Goal: Task Accomplishment & Management: Use online tool/utility

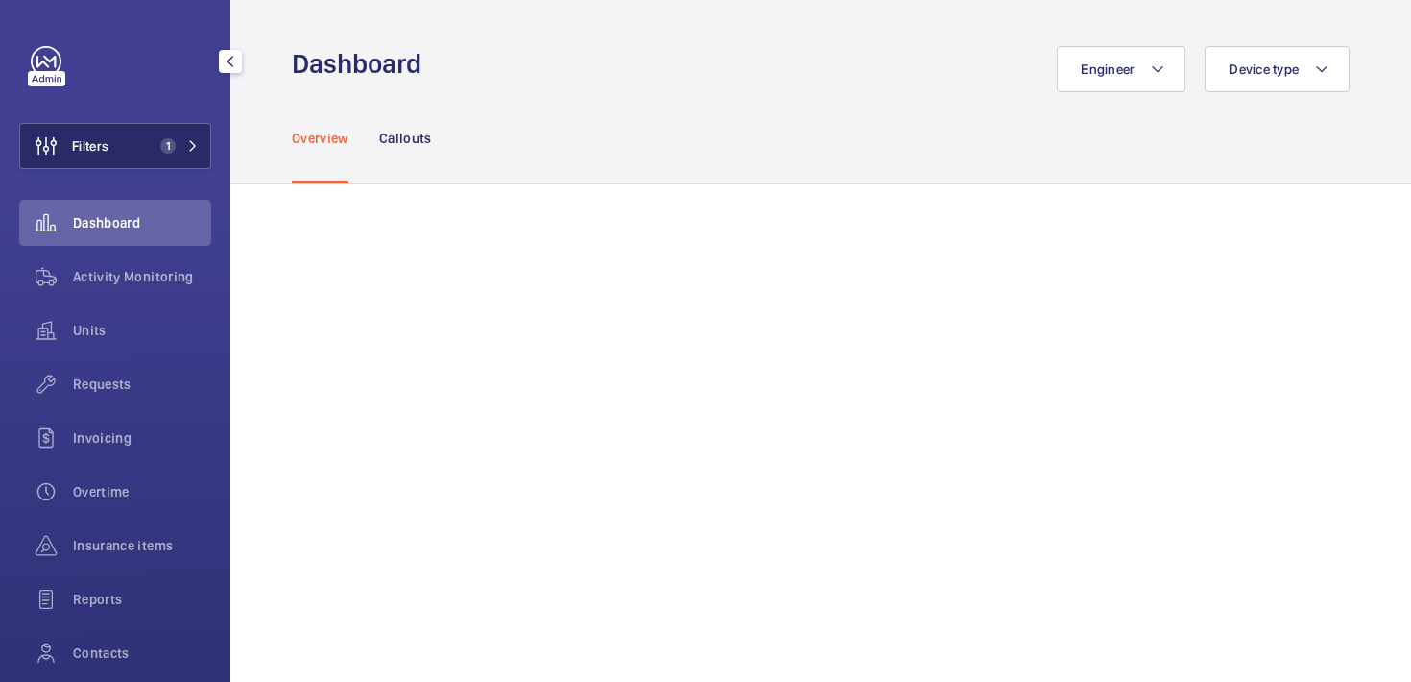
click at [123, 152] on button "Filters 1" at bounding box center [115, 146] width 192 height 46
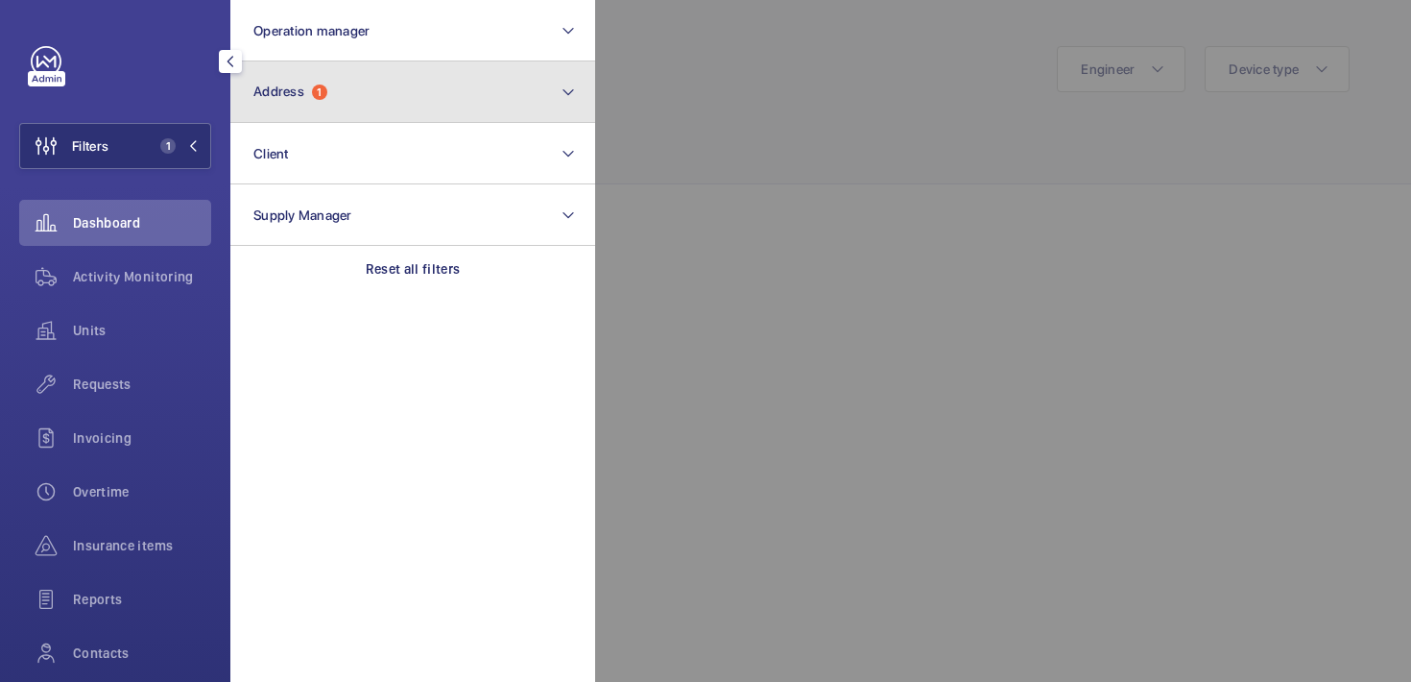
click at [397, 103] on button "Address 1" at bounding box center [412, 91] width 365 height 61
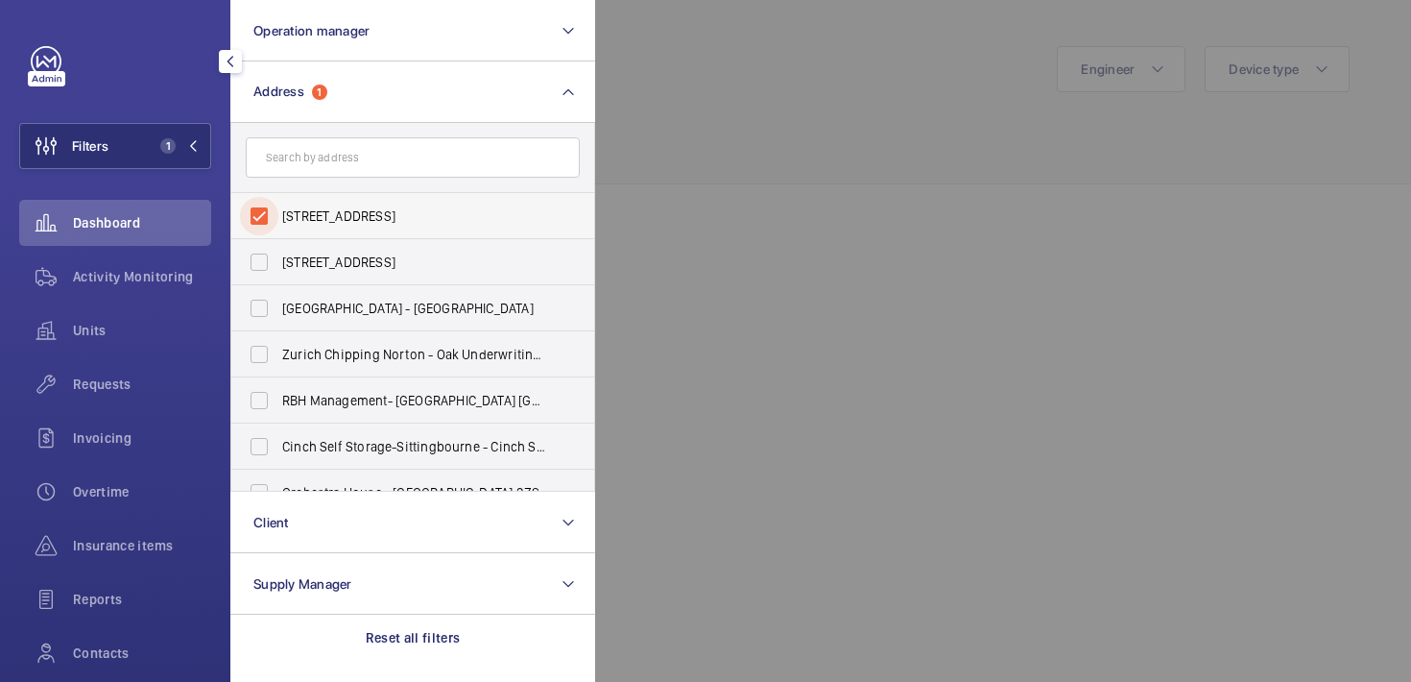
click at [266, 207] on input "[STREET_ADDRESS]" at bounding box center [259, 216] width 38 height 38
checkbox input "false"
click at [298, 170] on input "text" at bounding box center [413, 157] width 334 height 40
click at [696, 77] on div at bounding box center [1300, 341] width 1411 height 682
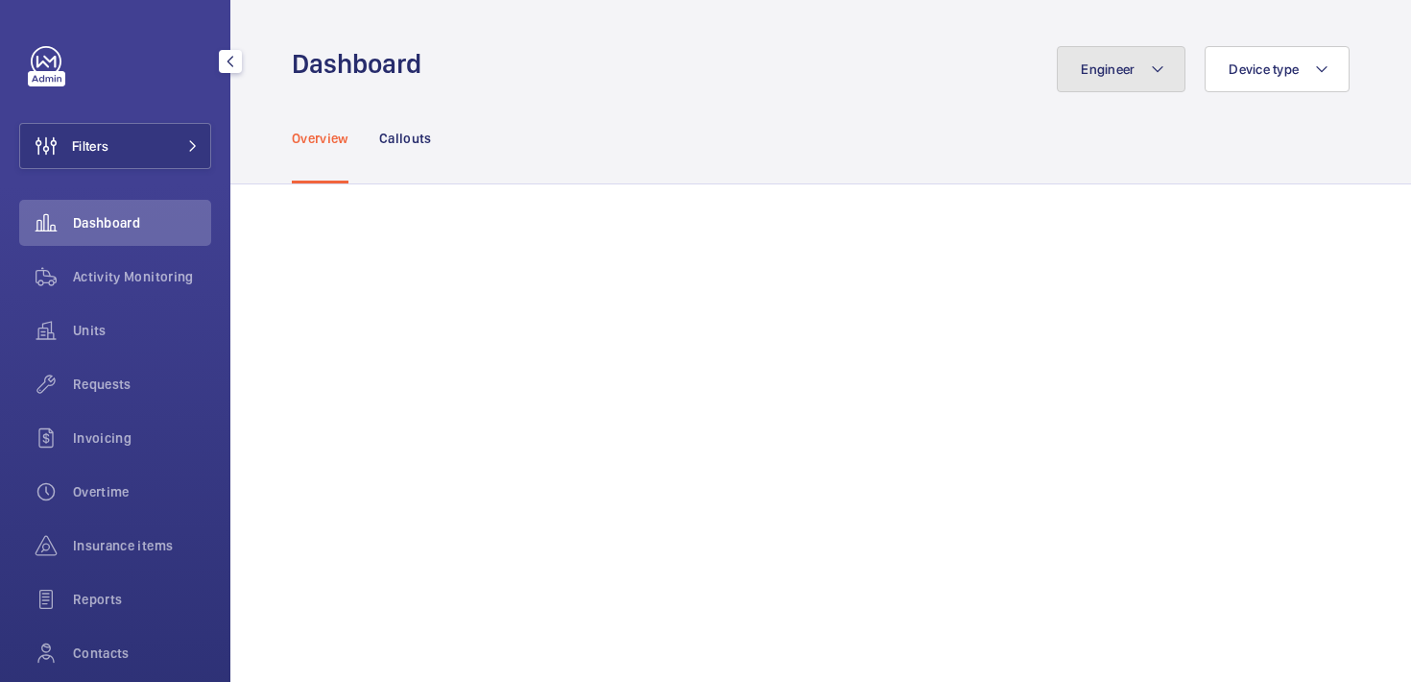
click at [1112, 66] on span "Engineer" at bounding box center [1108, 68] width 54 height 15
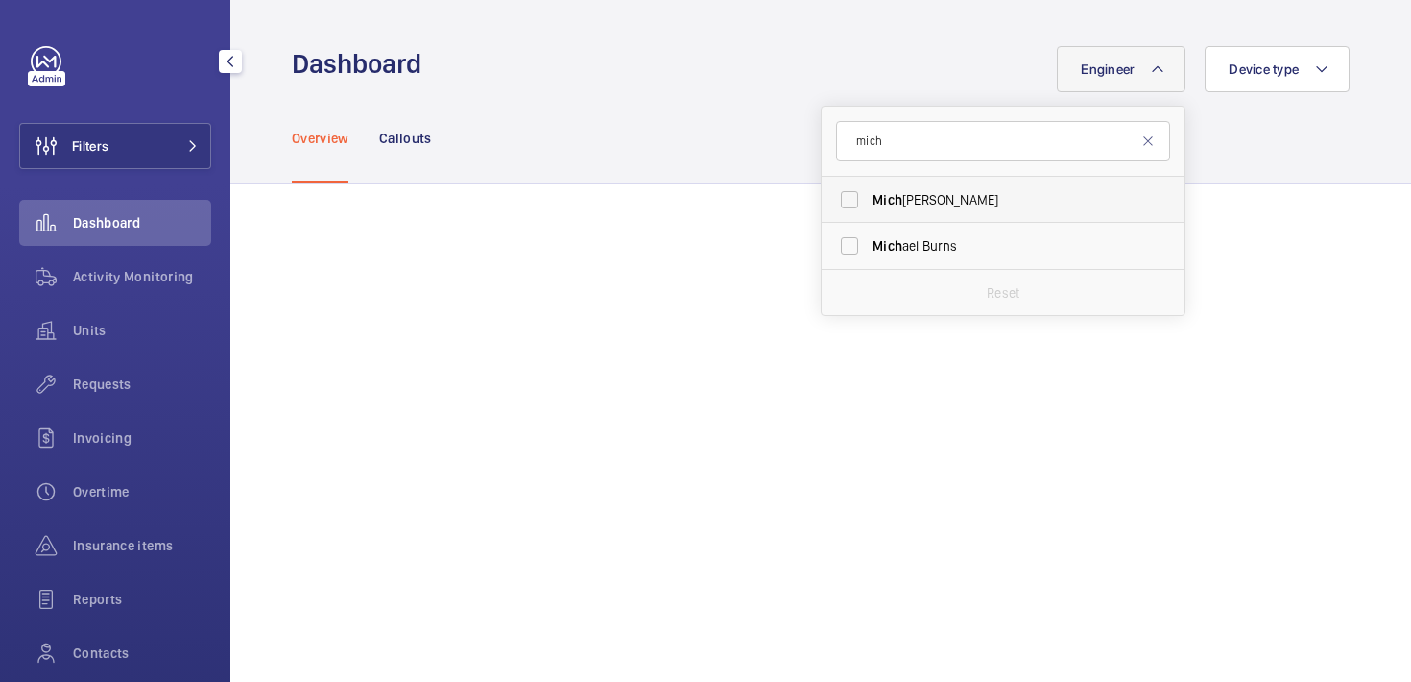
type input "mich"
click at [980, 214] on label "Mich ael [PERSON_NAME]" at bounding box center [989, 200] width 334 height 46
click at [869, 214] on input "Mich ael [PERSON_NAME]" at bounding box center [849, 199] width 38 height 38
checkbox input "true"
click at [119, 285] on span "Activity Monitoring" at bounding box center [142, 276] width 138 height 19
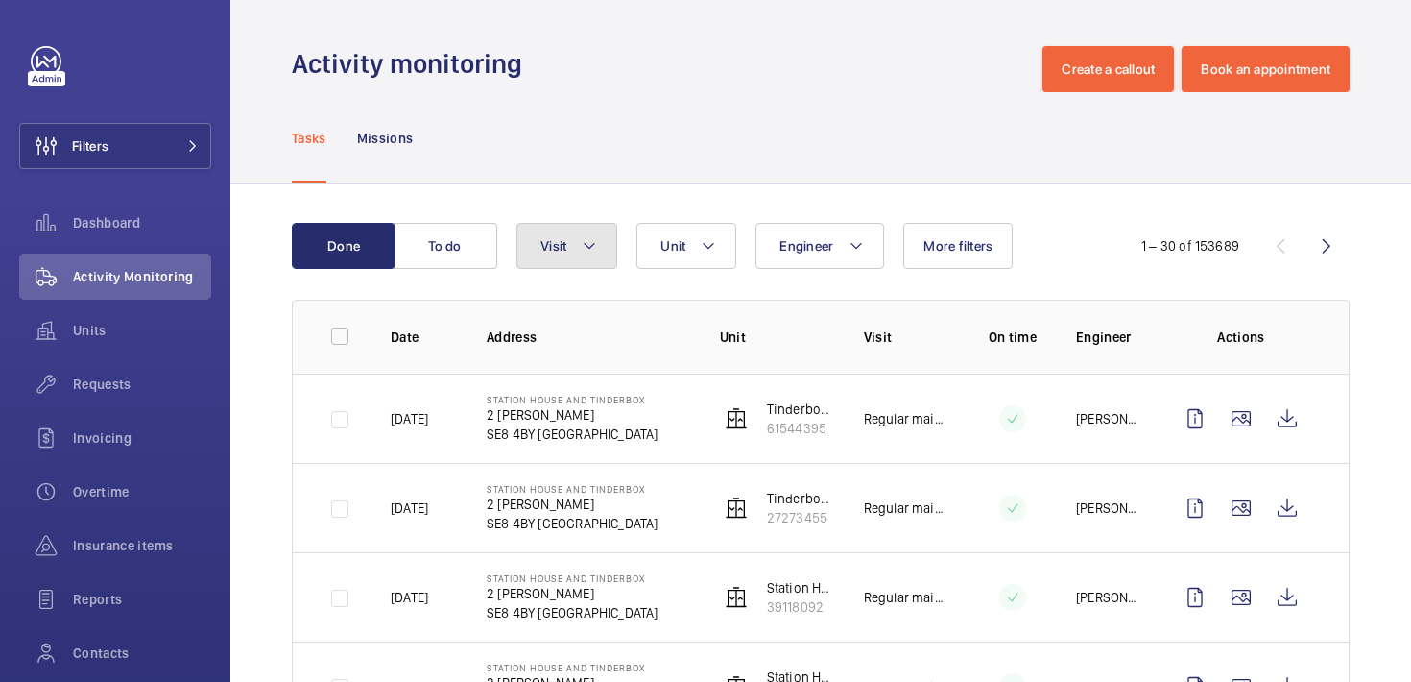
click at [569, 239] on button "Visit" at bounding box center [566, 246] width 101 height 46
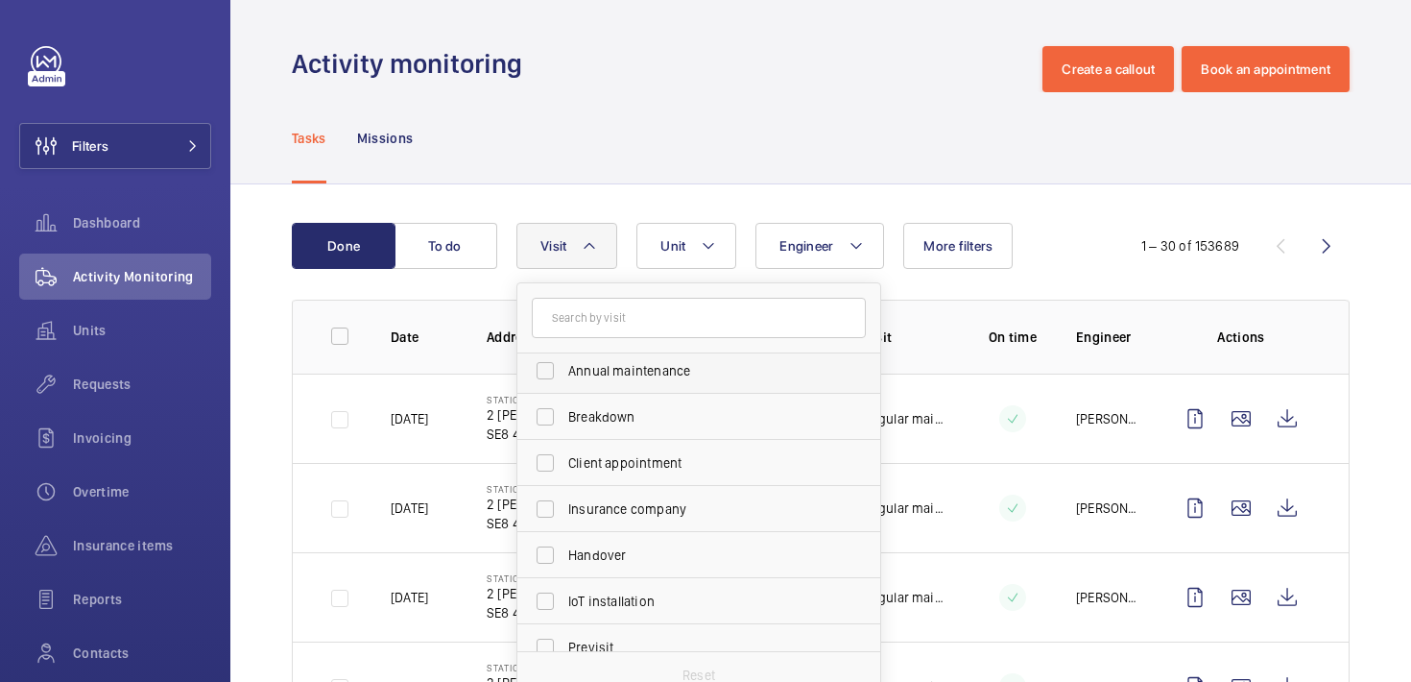
click at [603, 388] on label "Annual maintenance" at bounding box center [684, 371] width 334 height 46
click at [564, 388] on input "Annual maintenance" at bounding box center [545, 370] width 38 height 38
checkbox input "true"
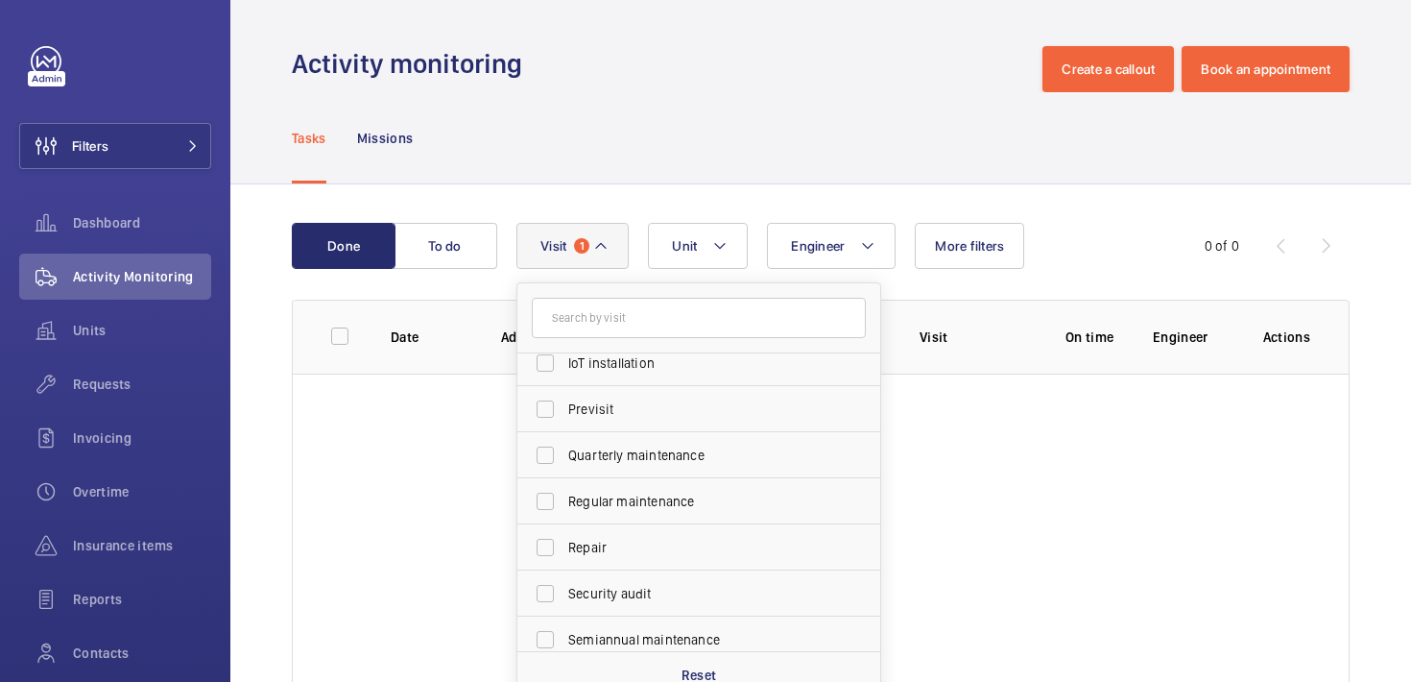
scroll to position [250, 0]
click at [540, 498] on input "Regular maintenance" at bounding box center [545, 495] width 38 height 38
checkbox input "true"
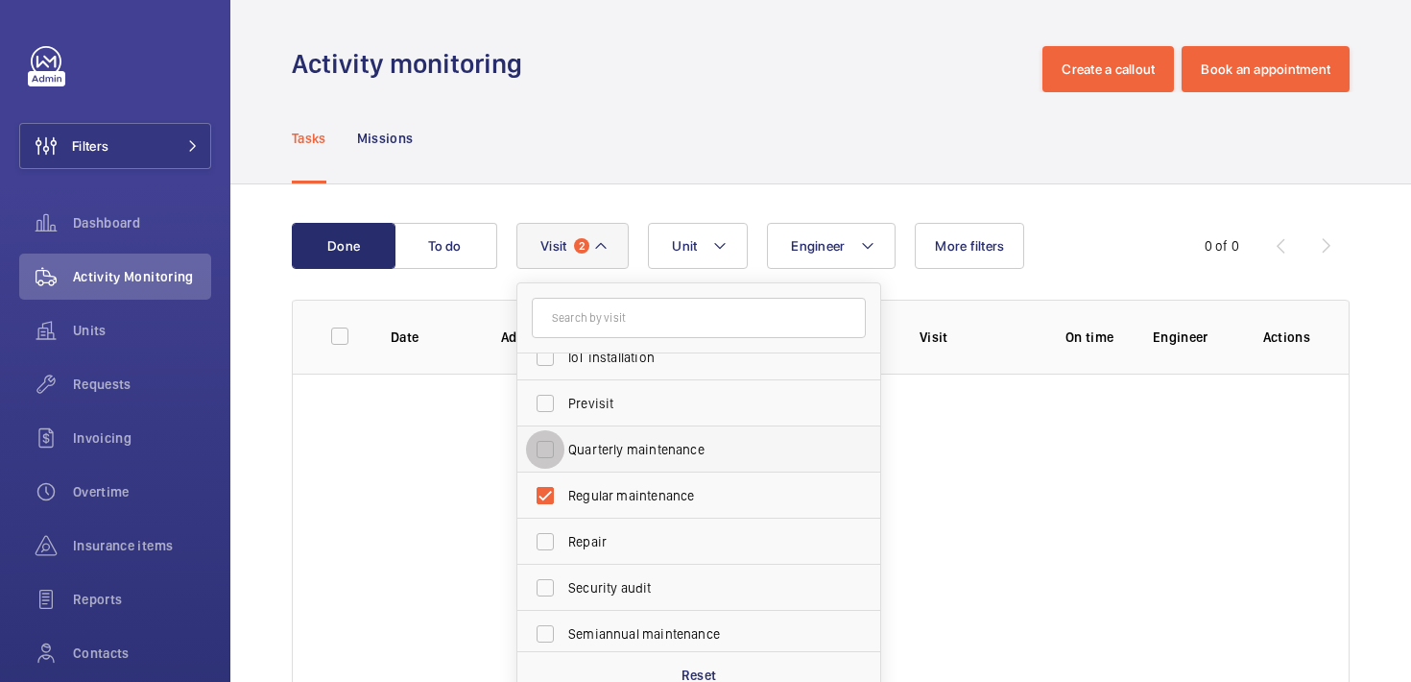
click at [549, 446] on input "Quarterly maintenance" at bounding box center [545, 449] width 38 height 38
checkbox input "true"
click at [547, 495] on input "Regular maintenance" at bounding box center [545, 495] width 38 height 38
checkbox input "false"
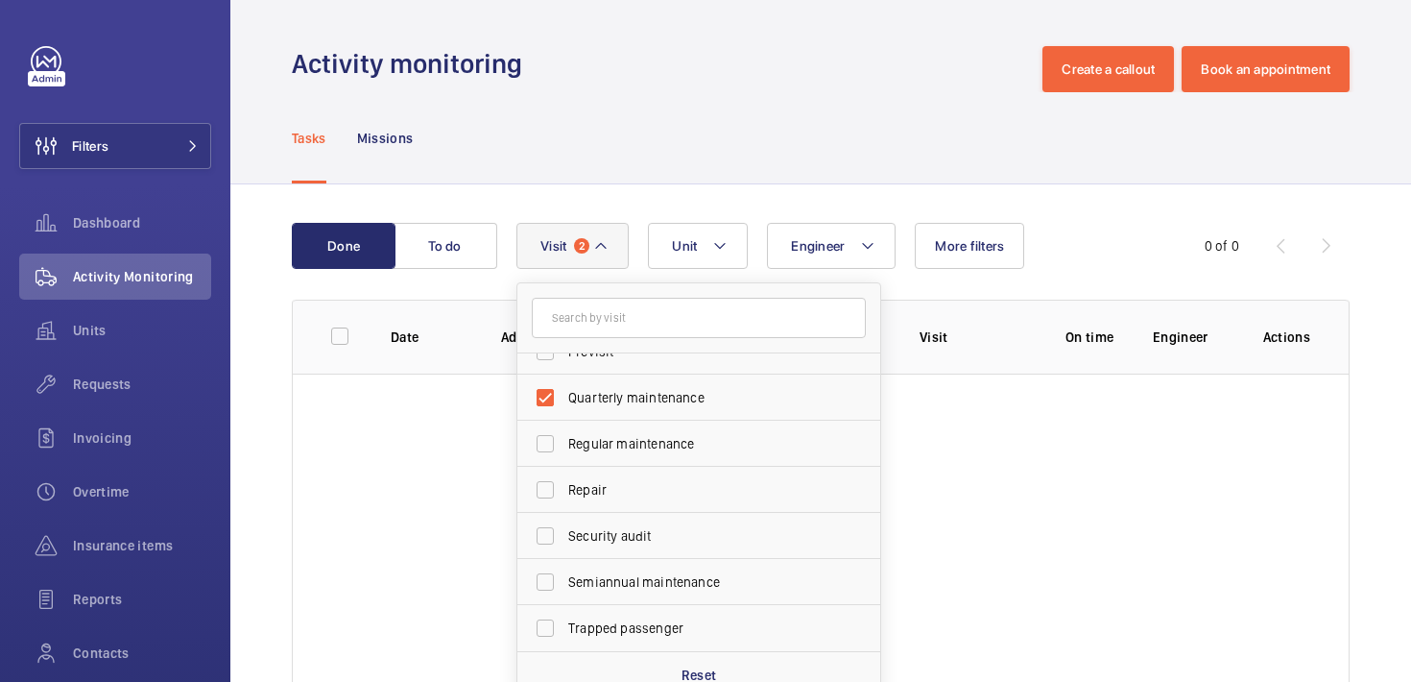
click at [1057, 481] on wm-front-table-empty-state "No task found" at bounding box center [821, 555] width 1056 height 365
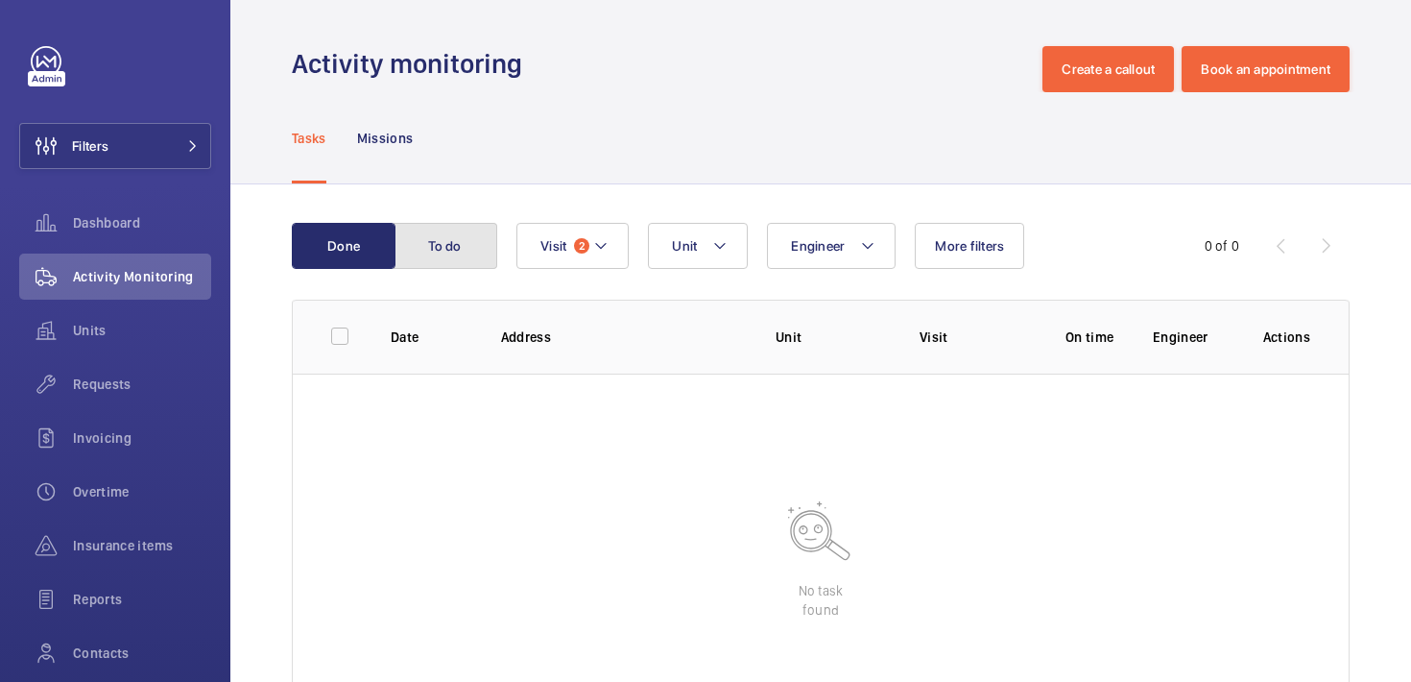
click at [468, 234] on button "To do" at bounding box center [446, 246] width 104 height 46
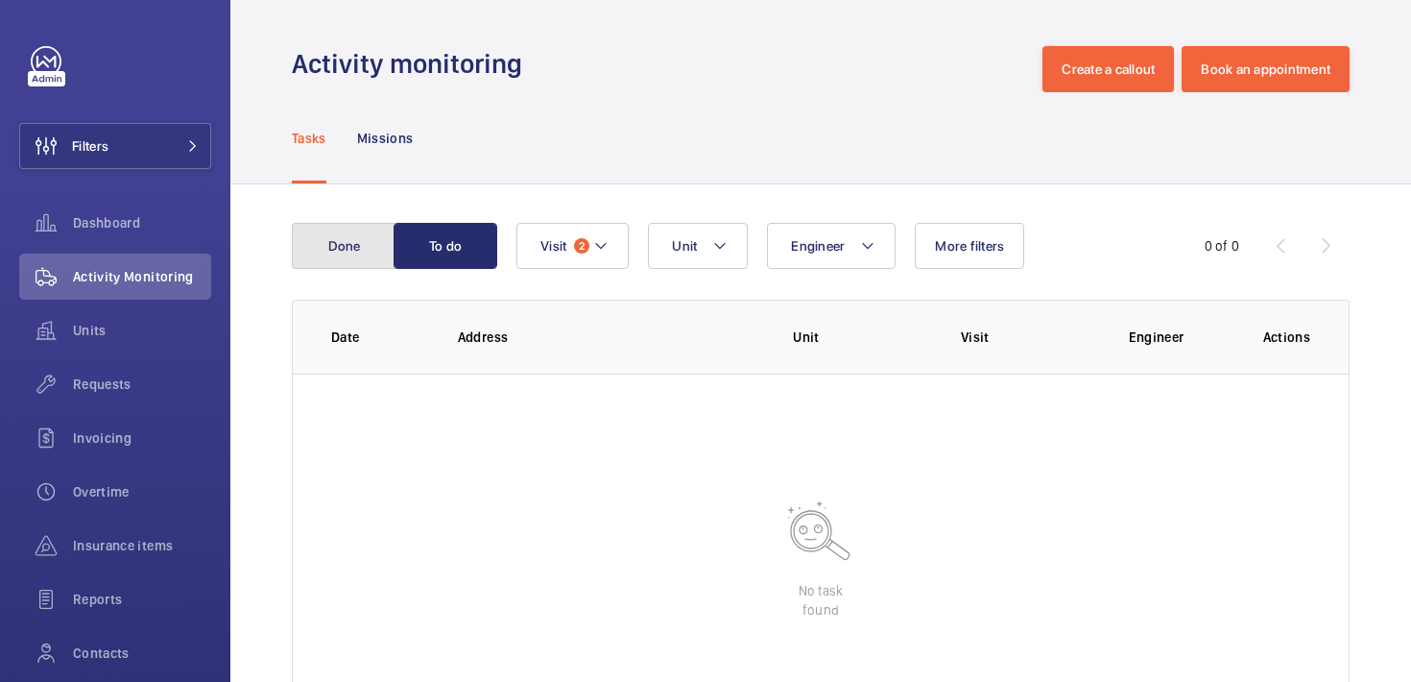
click at [346, 246] on button "Done" at bounding box center [344, 246] width 104 height 46
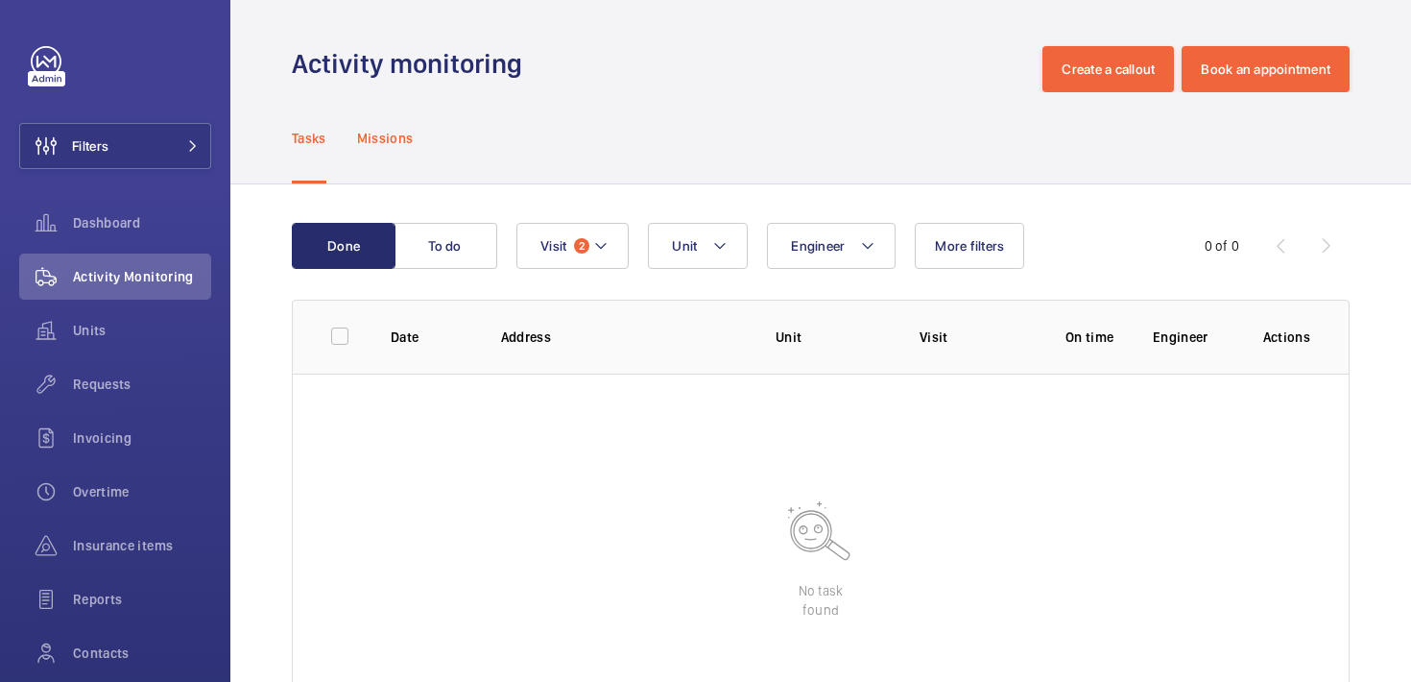
click at [378, 161] on div "Missions" at bounding box center [385, 137] width 57 height 91
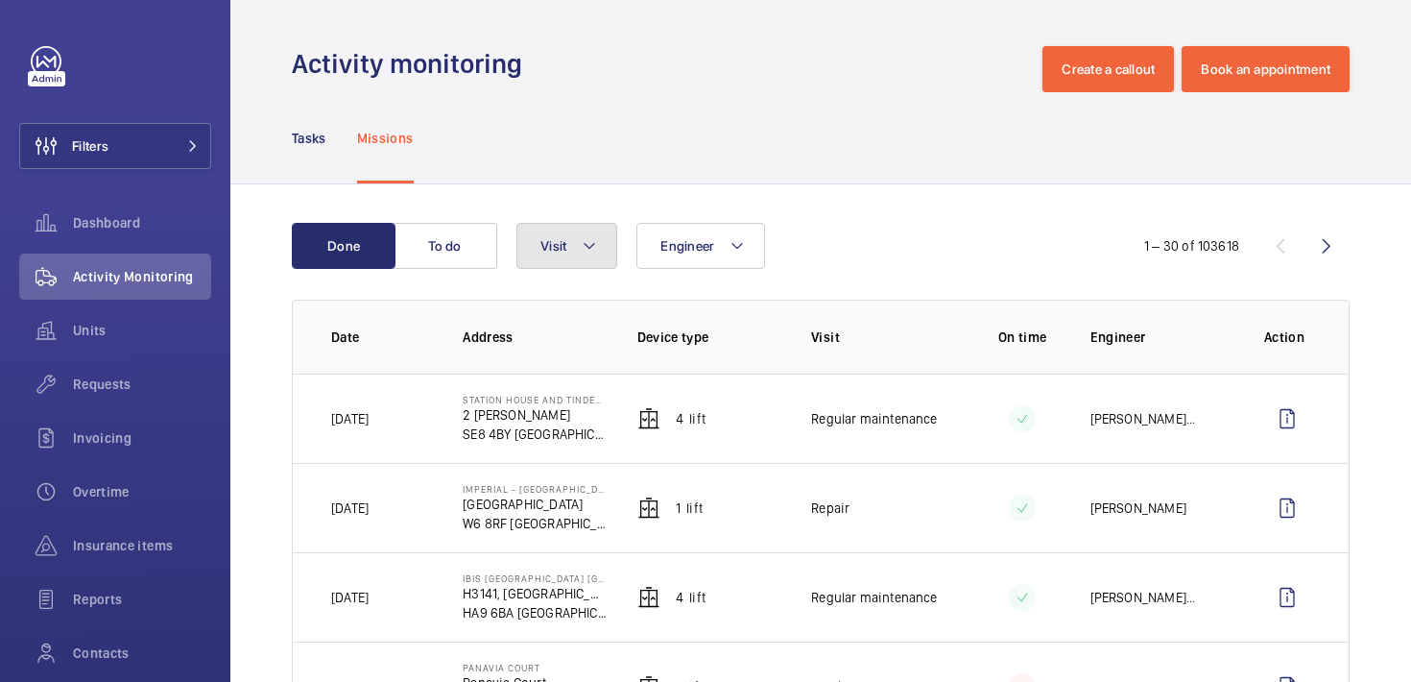
click at [557, 245] on span "Visit" at bounding box center [553, 245] width 26 height 15
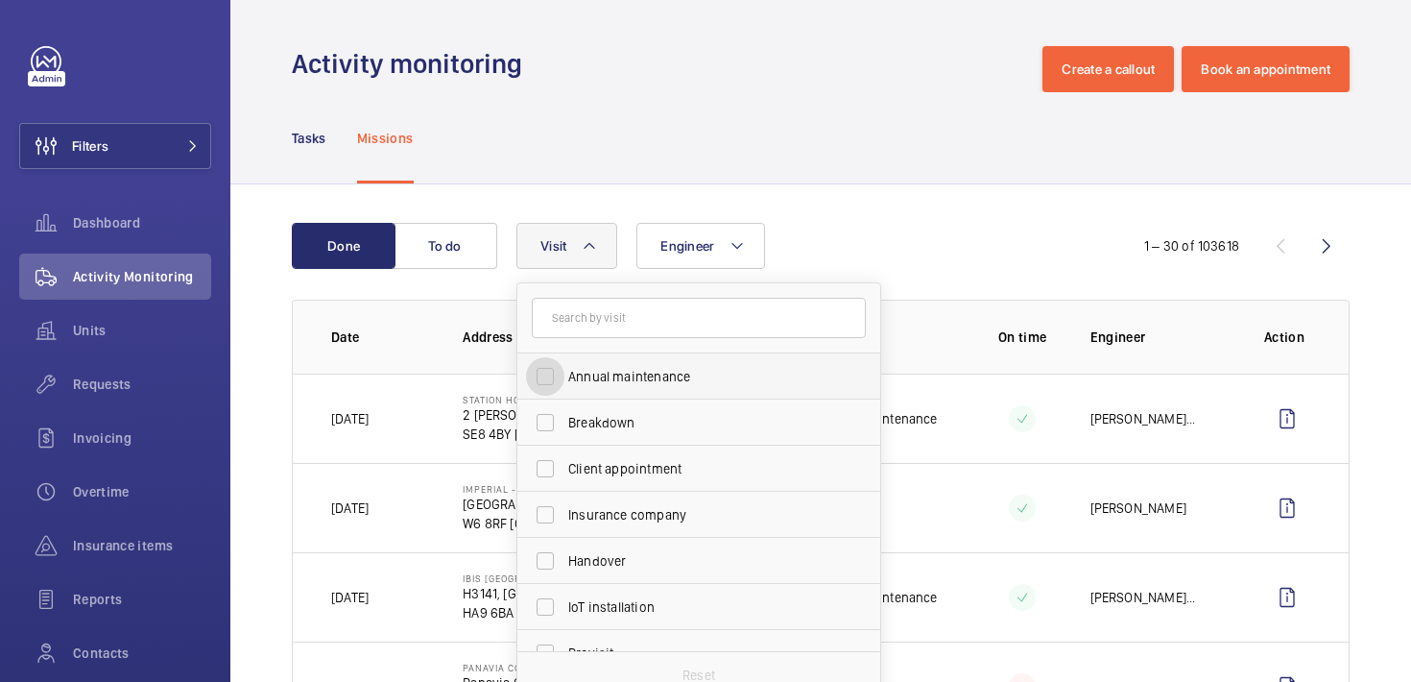
click at [539, 369] on input "Annual maintenance" at bounding box center [545, 376] width 38 height 38
checkbox input "true"
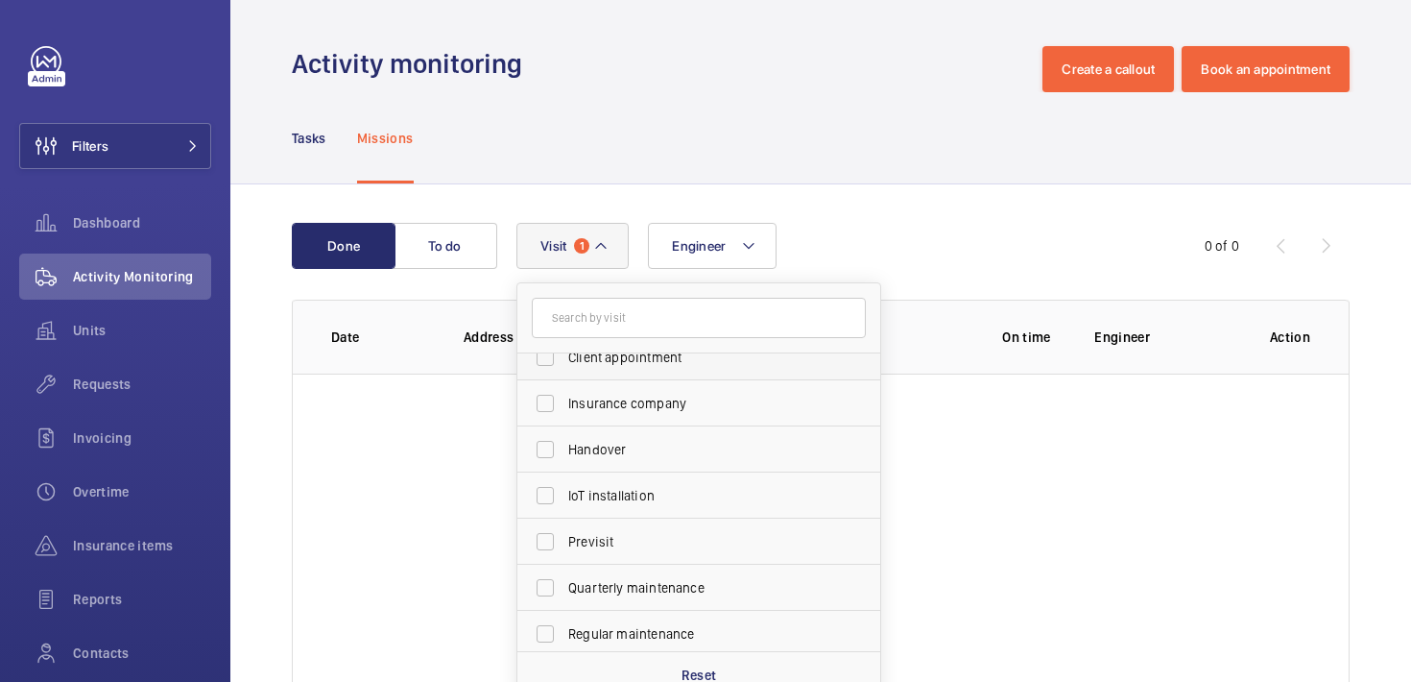
scroll to position [201, 0]
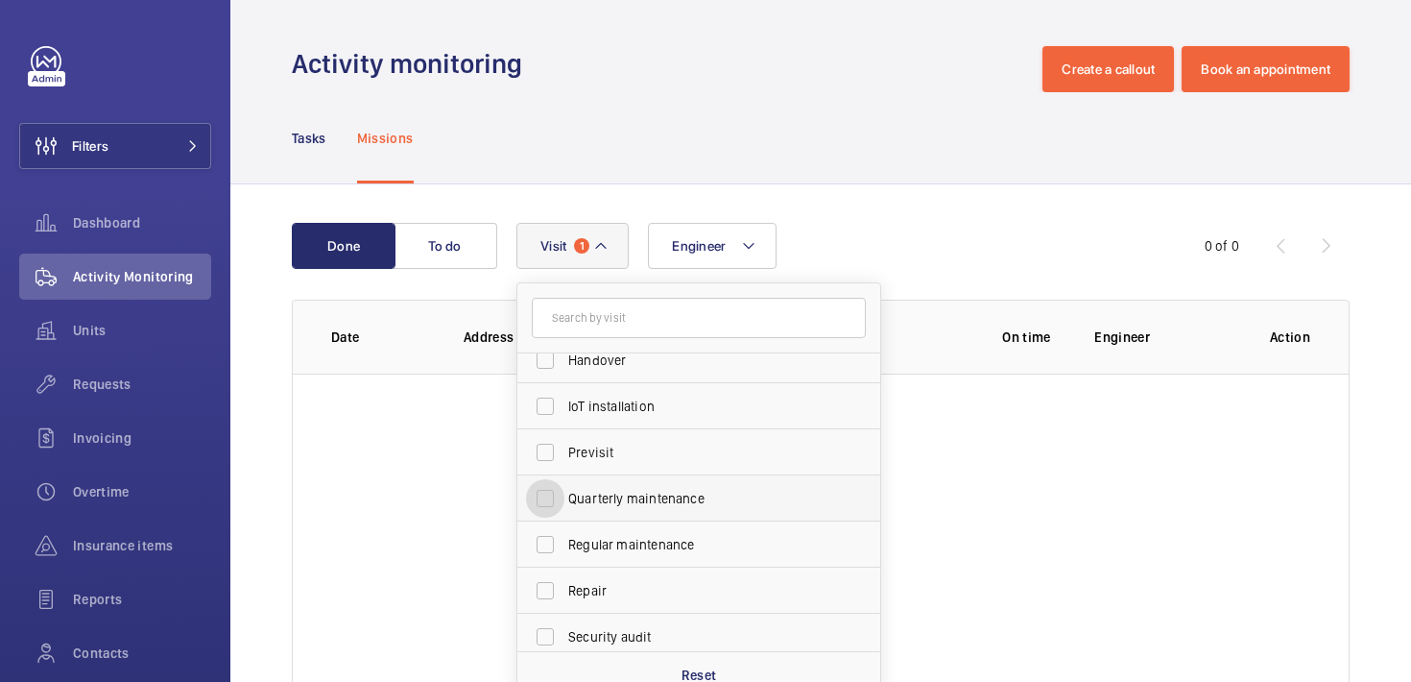
click at [561, 498] on input "Quarterly maintenance" at bounding box center [545, 498] width 38 height 38
checkbox input "true"
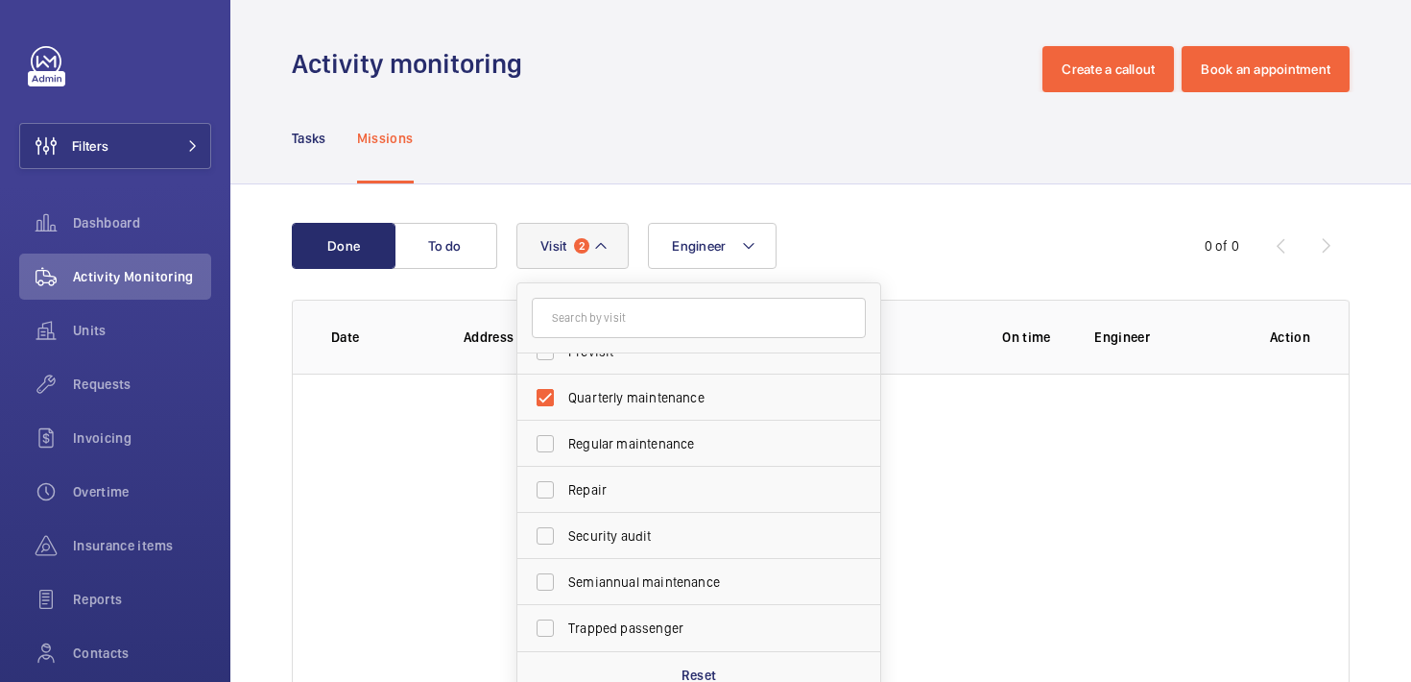
click at [957, 213] on div "Done To do Engineer Visit 2 Annual maintenance Breakdown Client appointment Ins…" at bounding box center [820, 484] width 1181 height 600
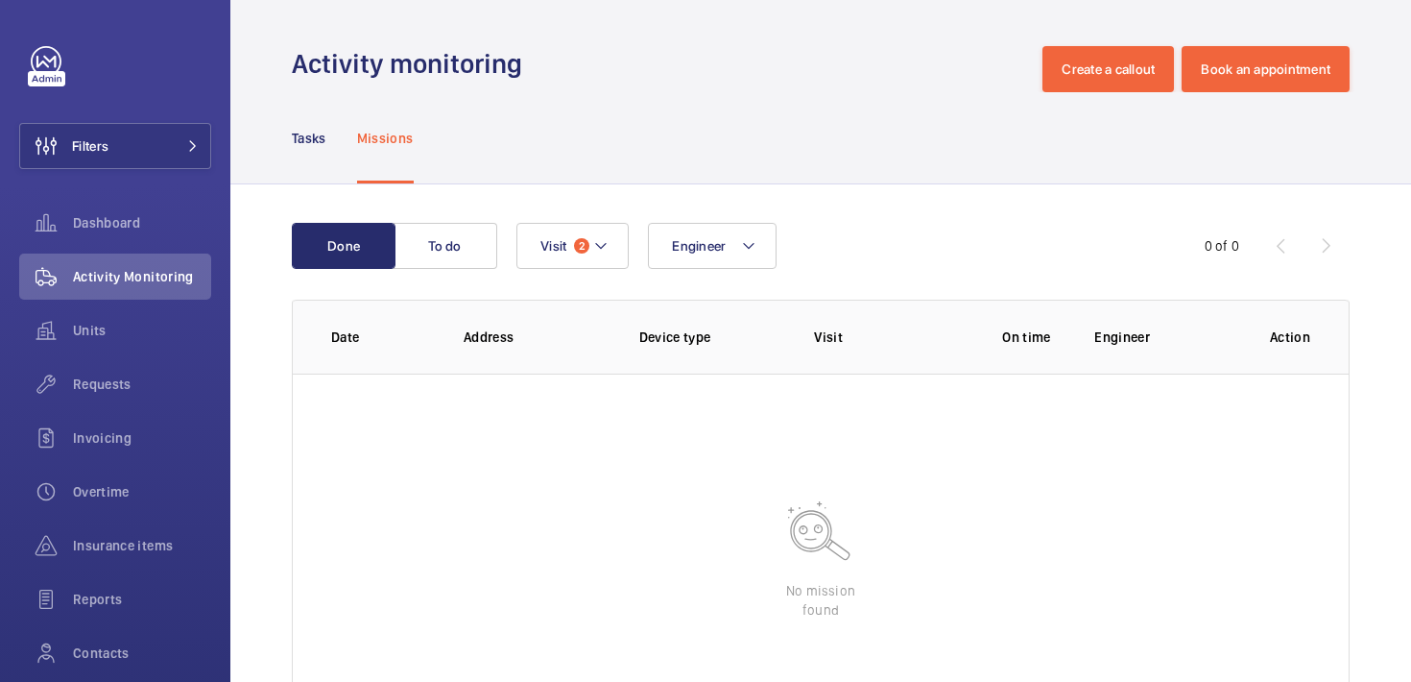
click at [629, 239] on div "Engineer Visit 2" at bounding box center [817, 246] width 603 height 46
click at [623, 243] on button "Visit 2" at bounding box center [572, 246] width 112 height 46
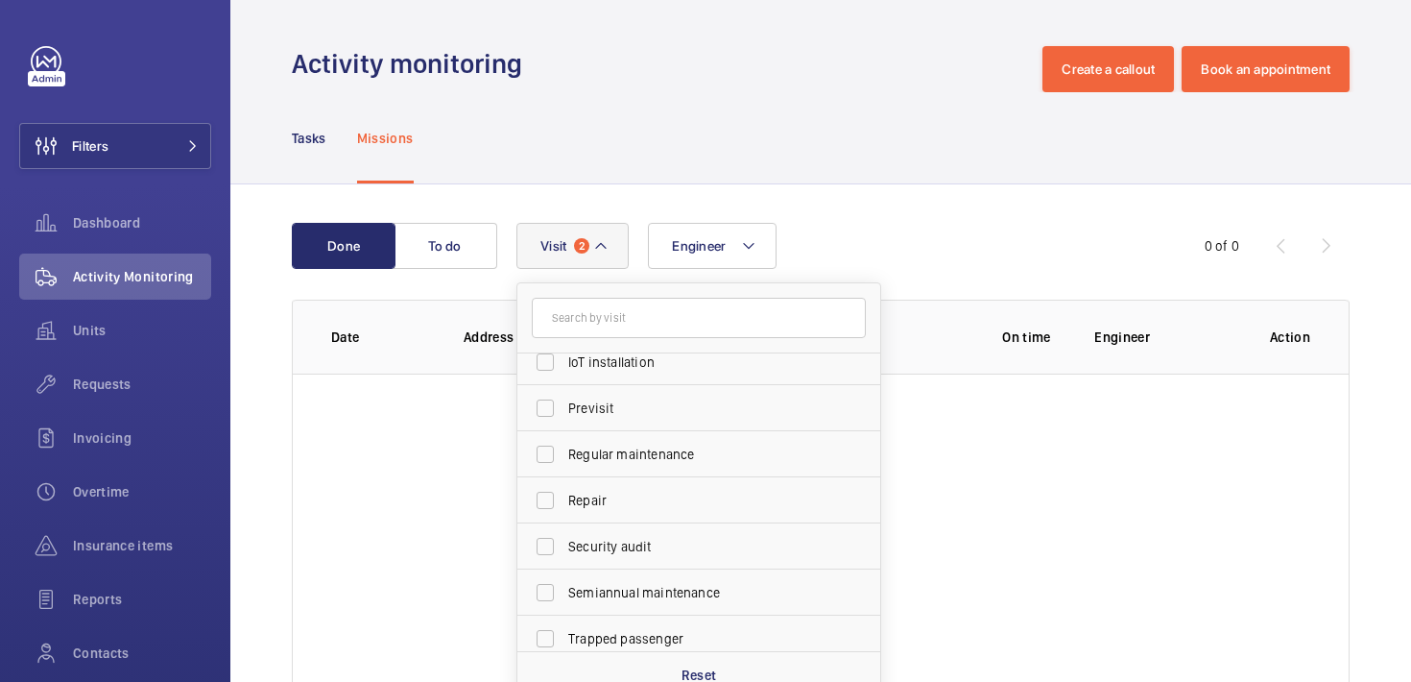
scroll to position [298, 0]
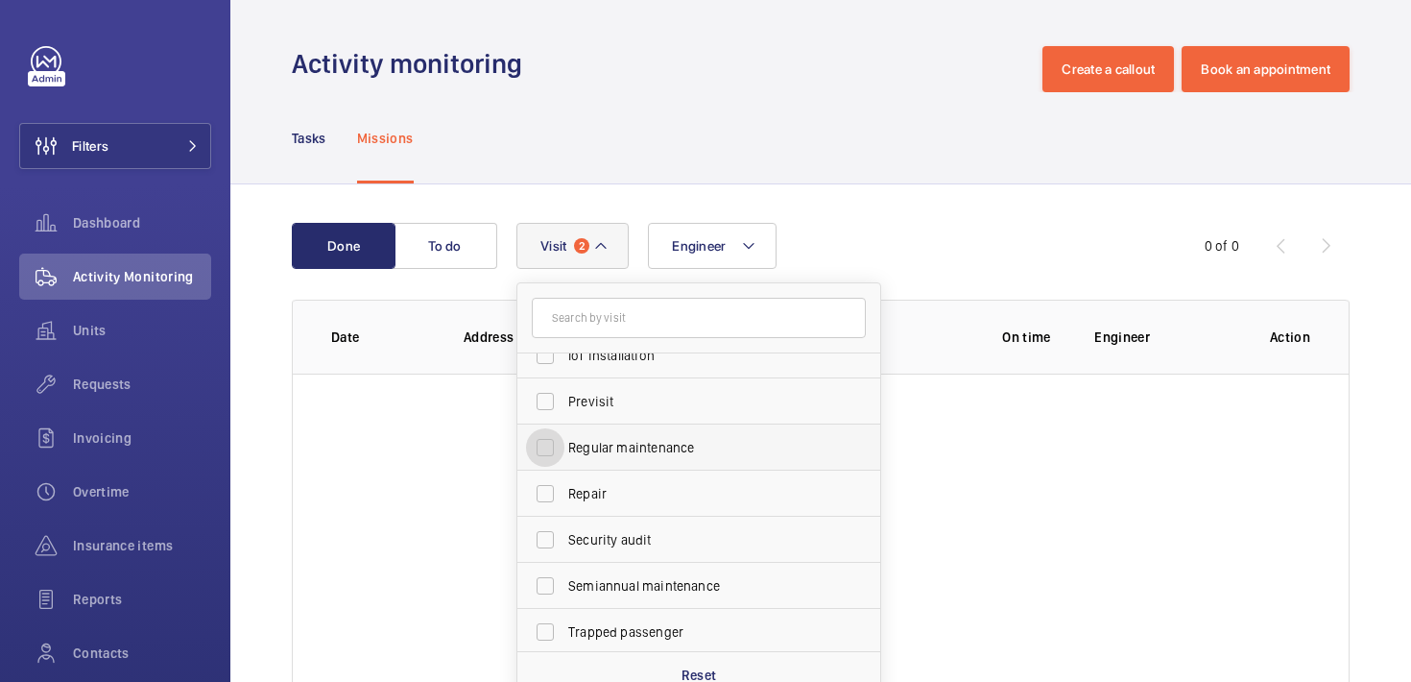
click at [553, 446] on input "Regular maintenance" at bounding box center [545, 447] width 38 height 38
checkbox input "true"
click at [926, 156] on div "Tasks Missions" at bounding box center [821, 137] width 1058 height 91
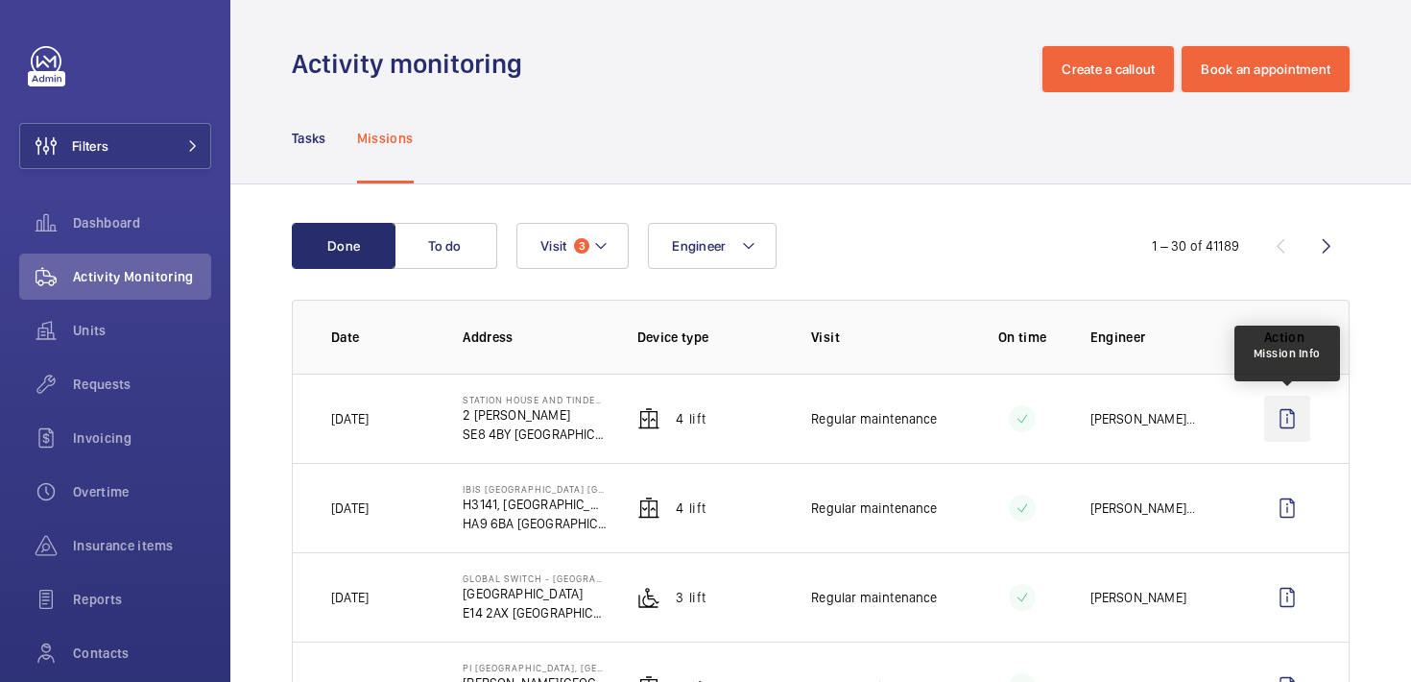
click at [1292, 423] on wm-front-icon-button at bounding box center [1287, 419] width 46 height 46
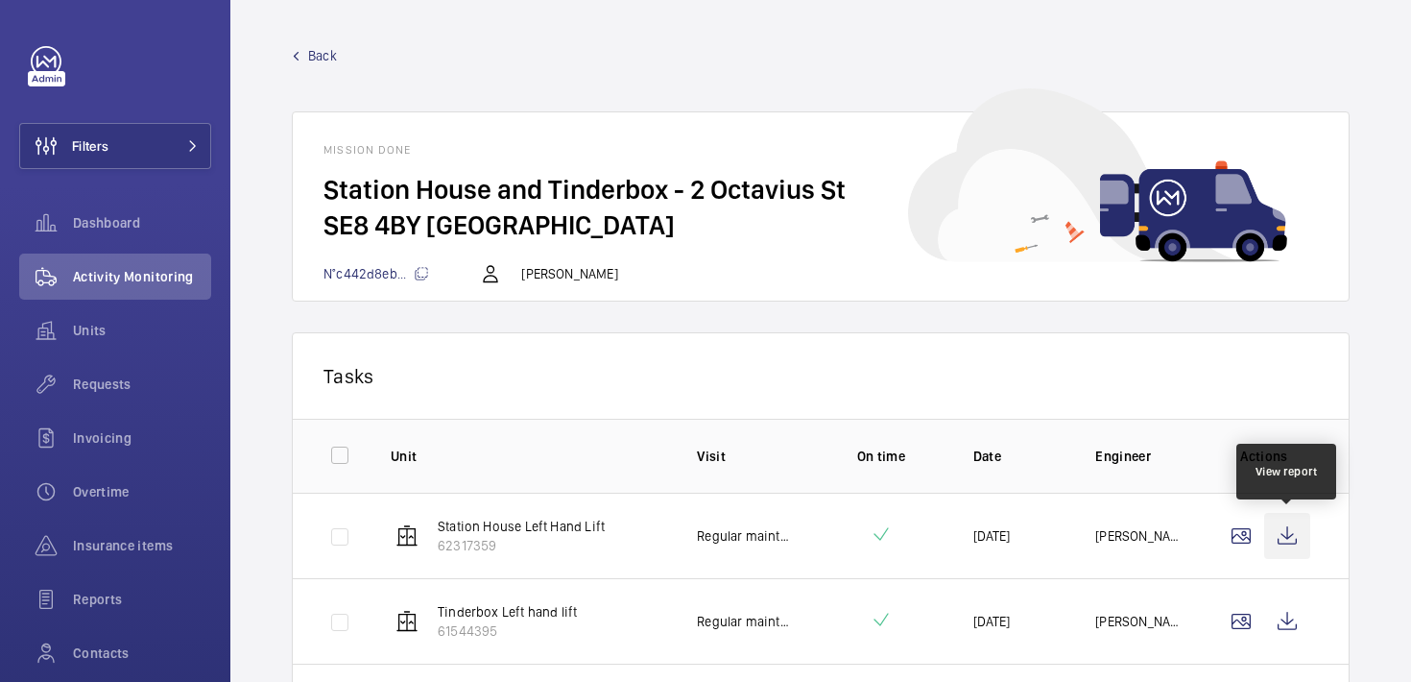
click at [1290, 540] on wm-front-icon-button at bounding box center [1287, 536] width 46 height 46
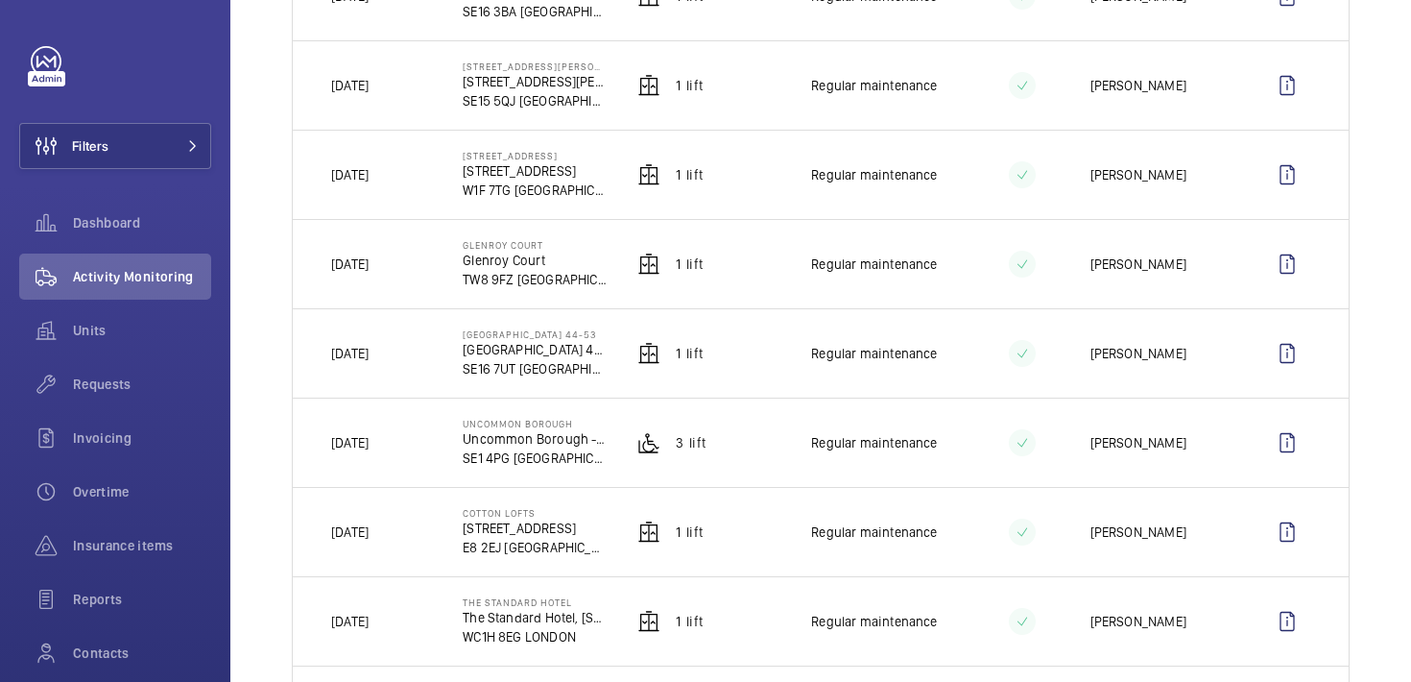
scroll to position [2030, 0]
click at [1282, 439] on wm-front-icon-button at bounding box center [1287, 442] width 46 height 46
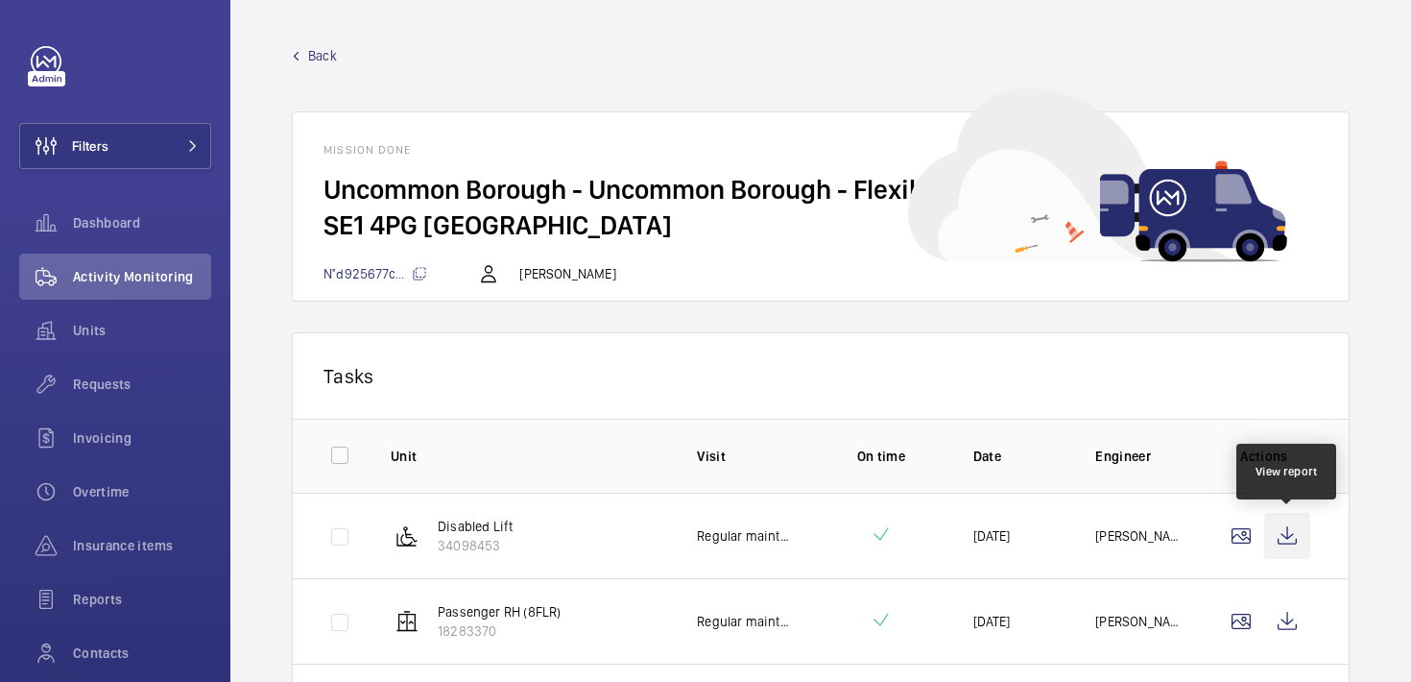
click at [1287, 542] on wm-front-icon-button at bounding box center [1287, 536] width 46 height 46
